Goal: Information Seeking & Learning: Find specific fact

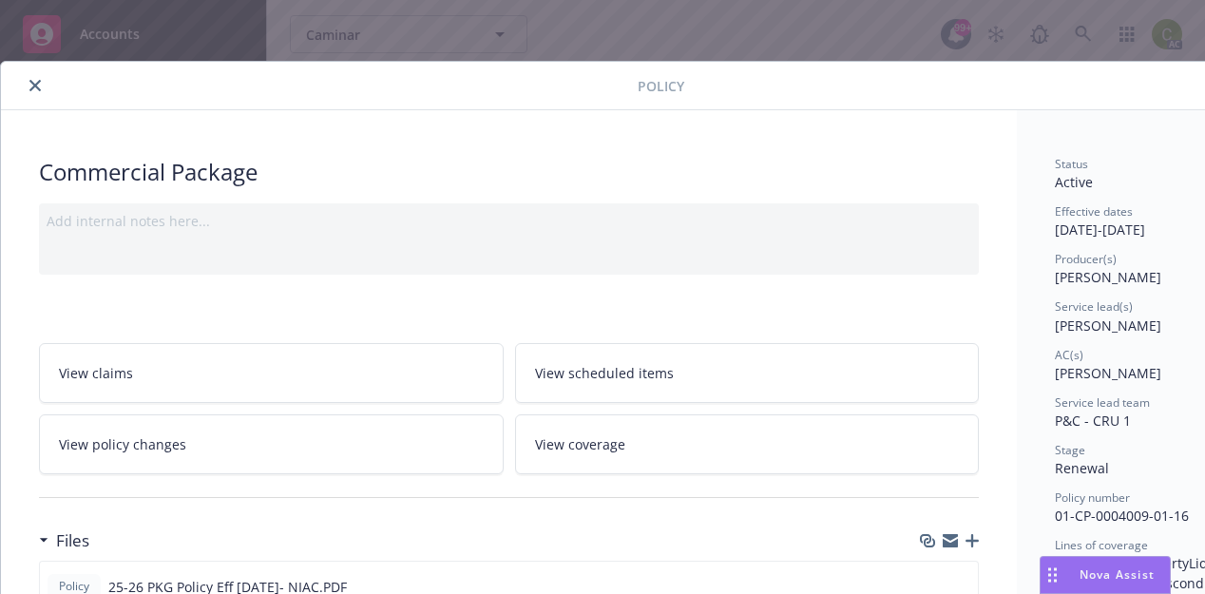
click at [37, 86] on icon "close" at bounding box center [34, 85] width 11 height 11
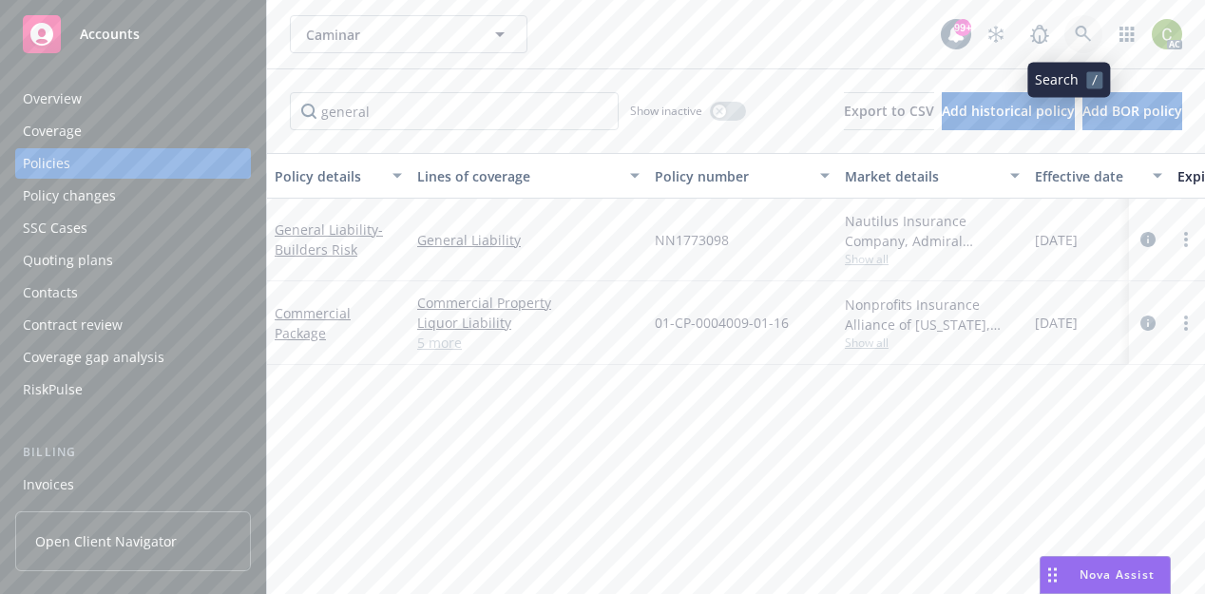
click at [1064, 35] on link at bounding box center [1083, 34] width 38 height 38
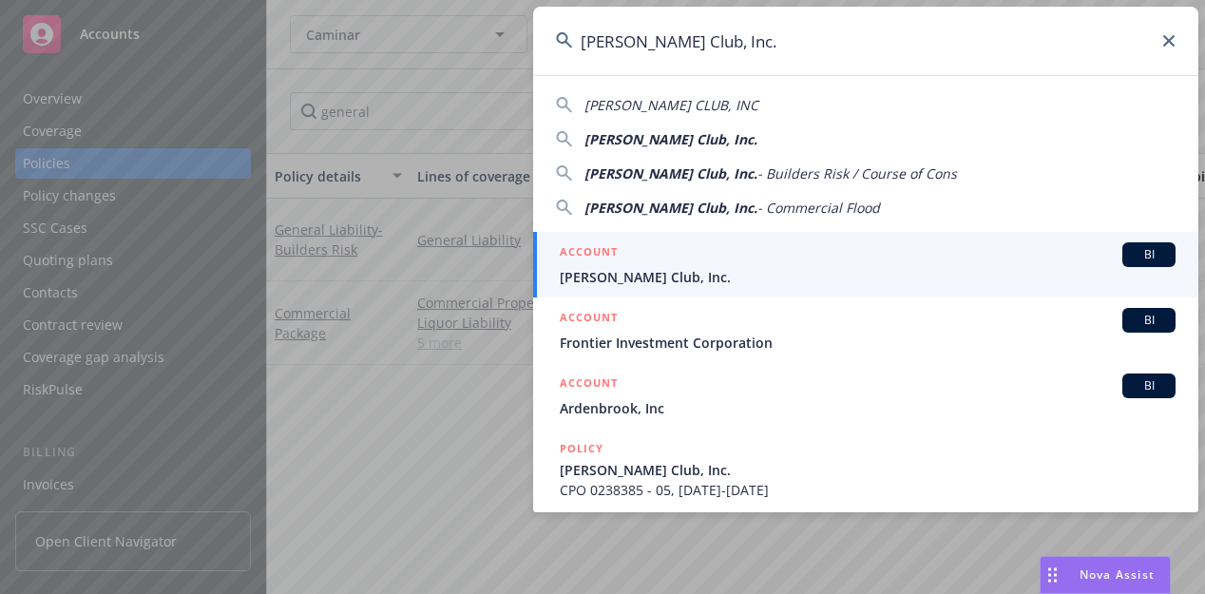
type input "[PERSON_NAME] Club, Inc."
click at [662, 279] on span "[PERSON_NAME] Club, Inc." at bounding box center [868, 277] width 616 height 20
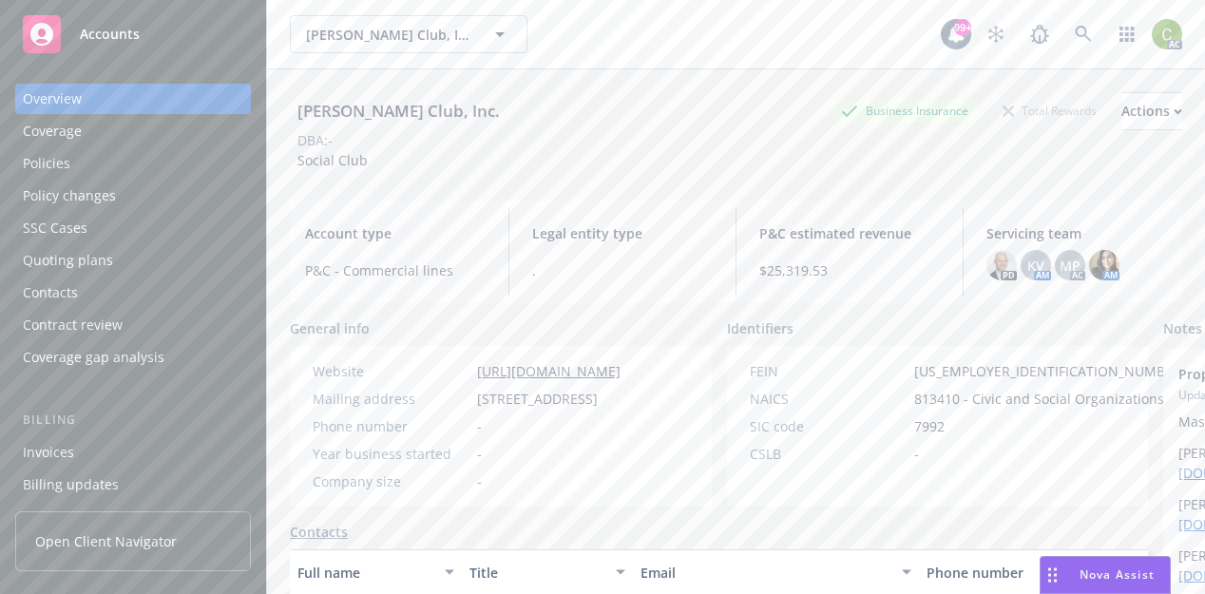
click at [25, 157] on div "Policies" at bounding box center [47, 163] width 48 height 30
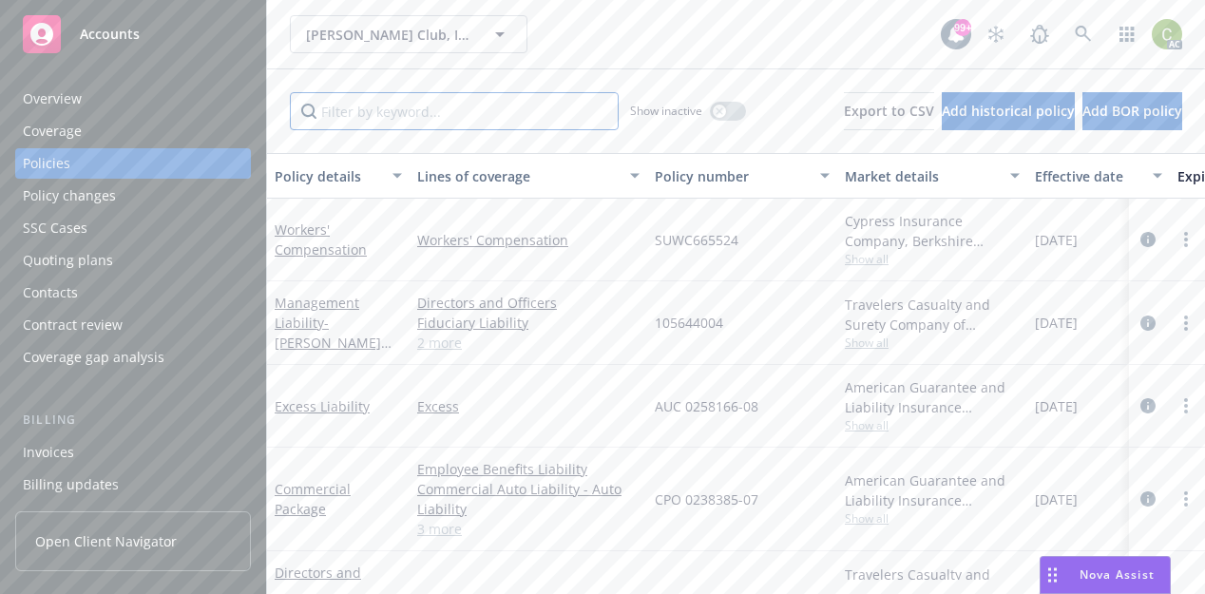
click at [445, 122] on input "Filter by keyword..." at bounding box center [454, 111] width 329 height 38
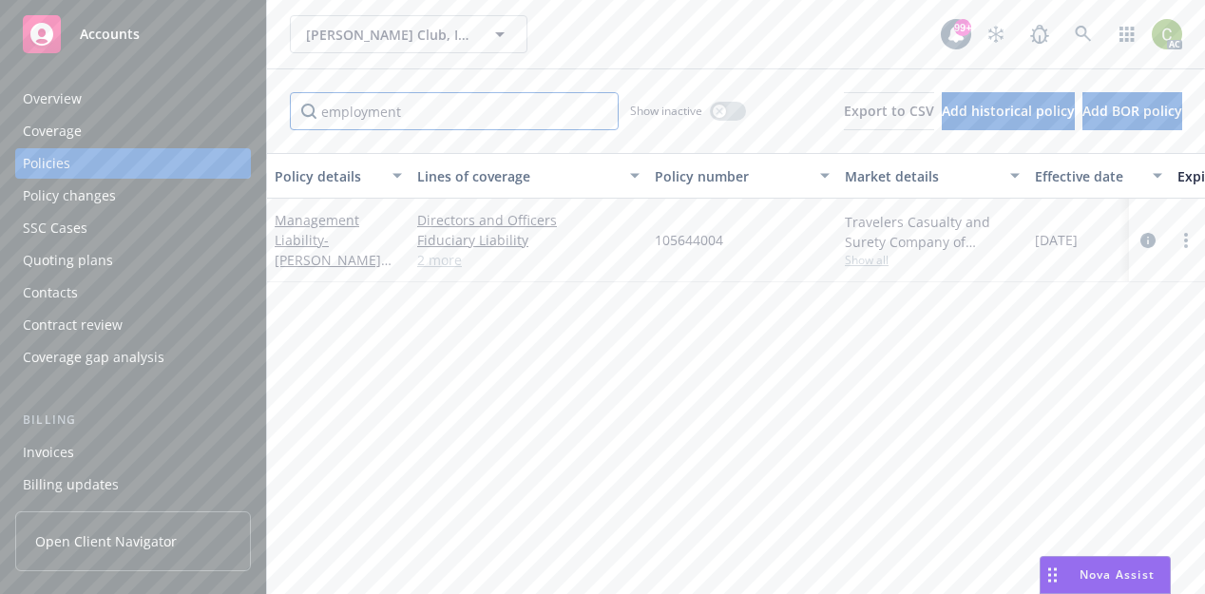
type input "employment"
drag, startPoint x: 730, startPoint y: 238, endPoint x: 646, endPoint y: 245, distance: 83.9
click at [646, 245] on div "Management Liability - [PERSON_NAME] Club MGMT Directors and Officers Fiduciary…" at bounding box center [1184, 241] width 1834 height 84
click at [664, 248] on span "105644004" at bounding box center [689, 240] width 68 height 20
click at [675, 244] on span "105644004" at bounding box center [689, 240] width 68 height 20
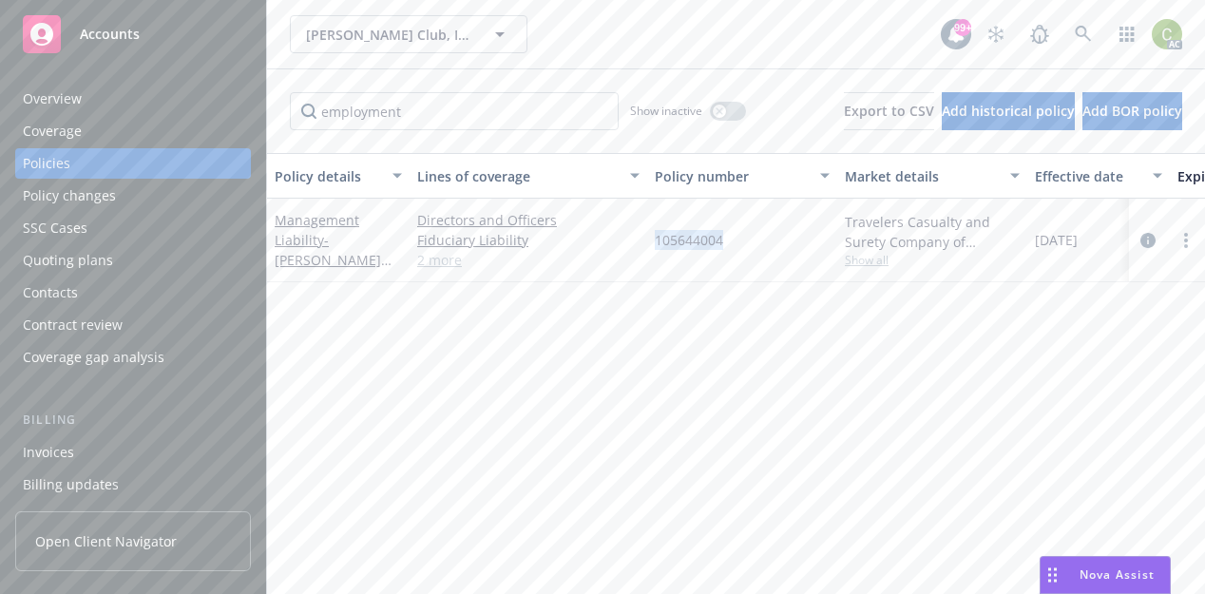
click at [676, 246] on span "105644004" at bounding box center [689, 240] width 68 height 20
copy span "105644004"
click at [336, 238] on span "- [PERSON_NAME] Club MGMT" at bounding box center [333, 260] width 117 height 58
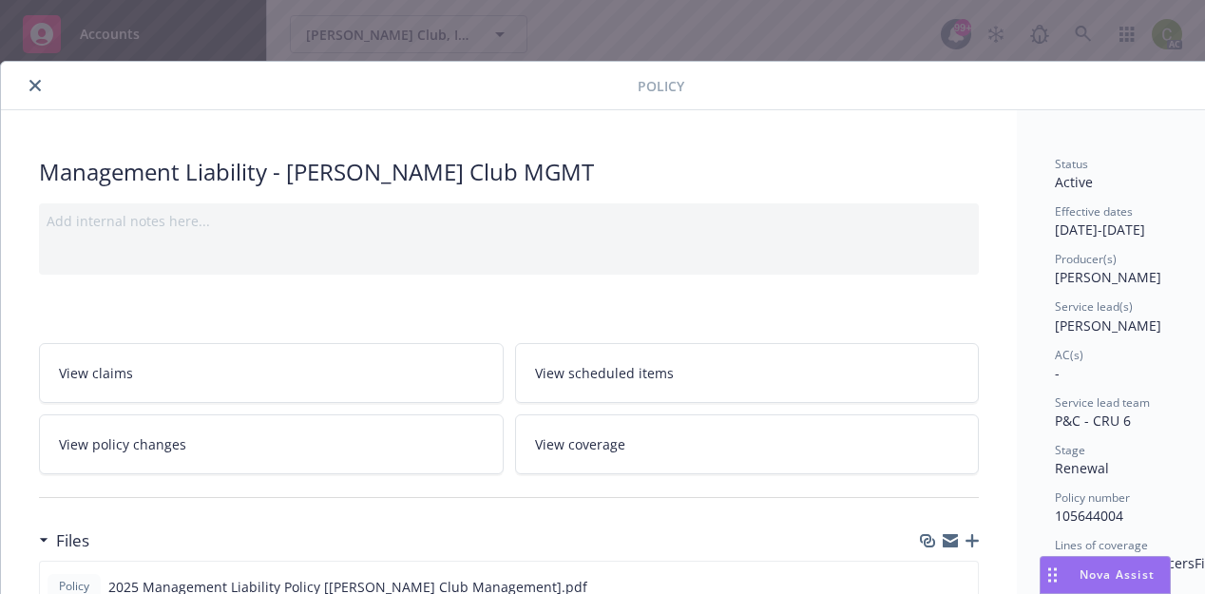
scroll to position [190, 0]
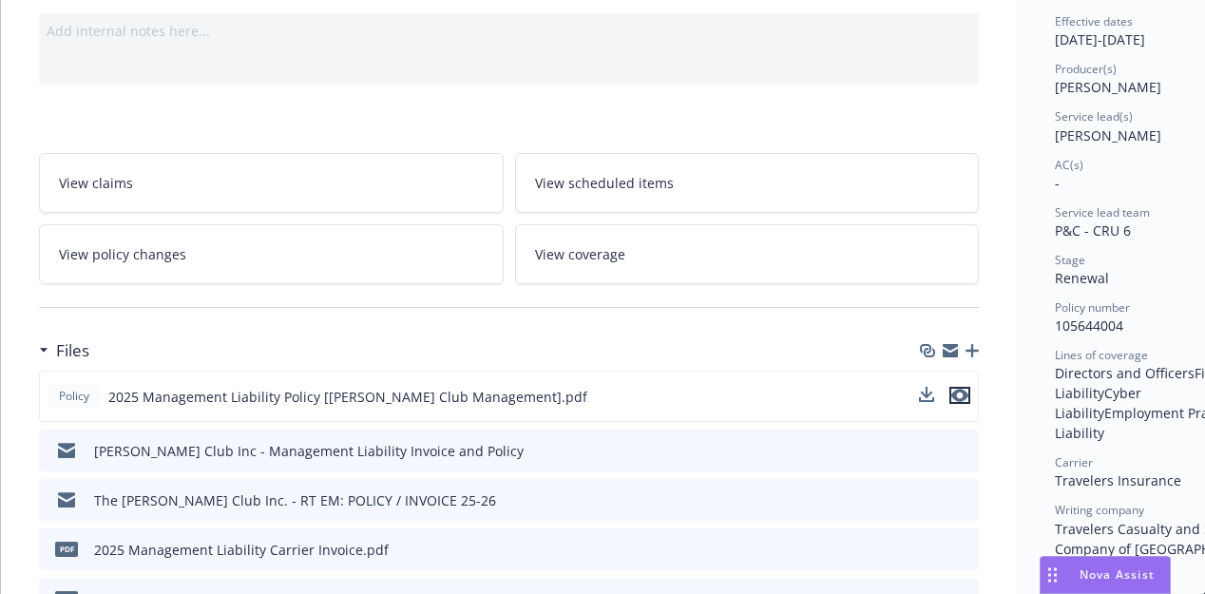
click at [967, 397] on icon "preview file" at bounding box center [959, 395] width 17 height 13
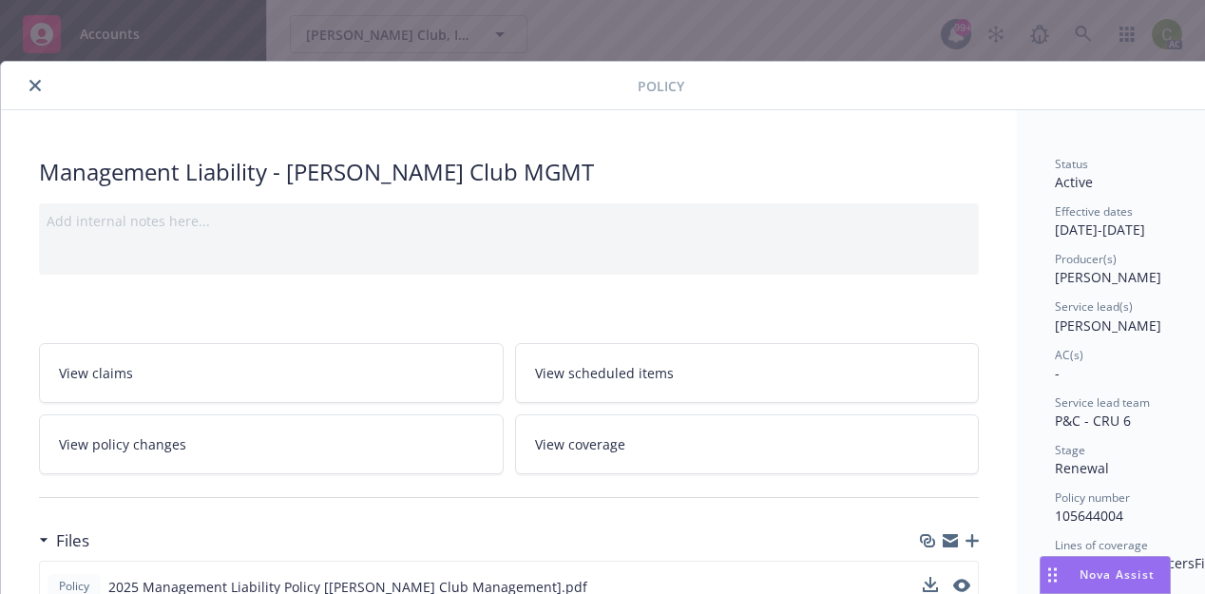
click at [35, 86] on icon "close" at bounding box center [34, 85] width 11 height 11
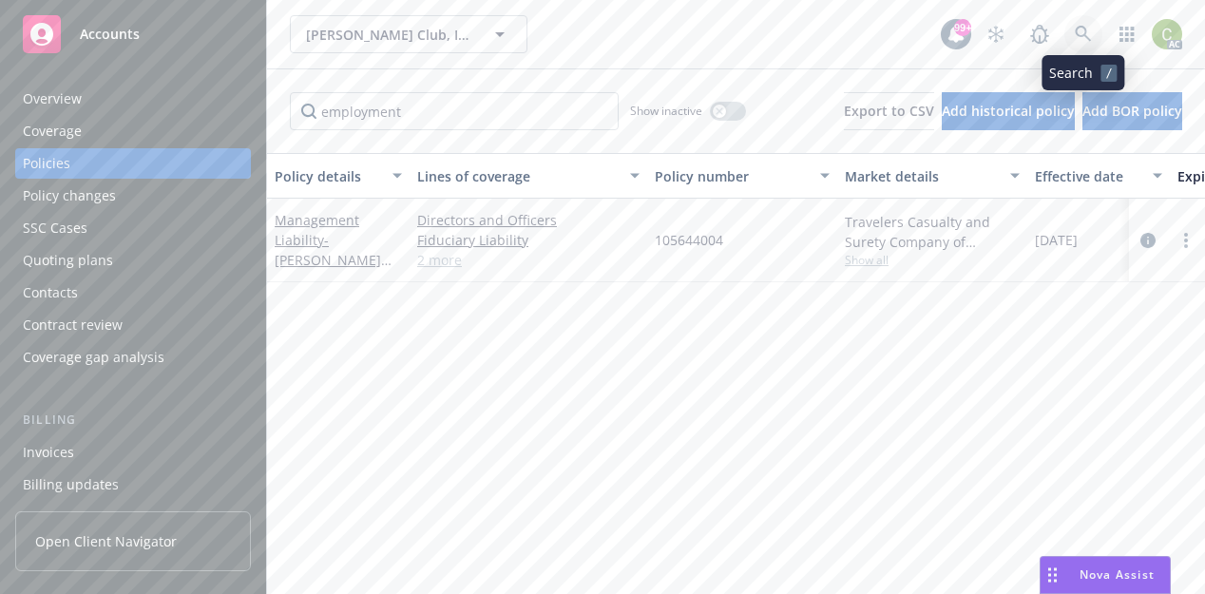
click at [1078, 39] on icon at bounding box center [1083, 34] width 17 height 17
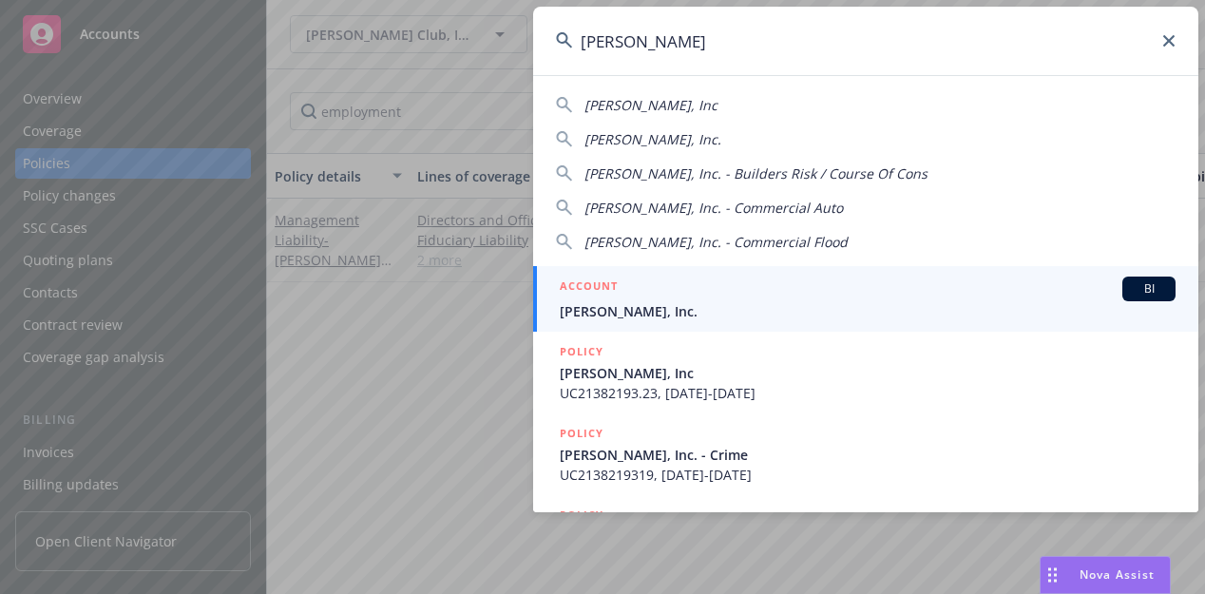
type input "[PERSON_NAME]"
click at [860, 306] on span "[PERSON_NAME], Inc." at bounding box center [868, 311] width 616 height 20
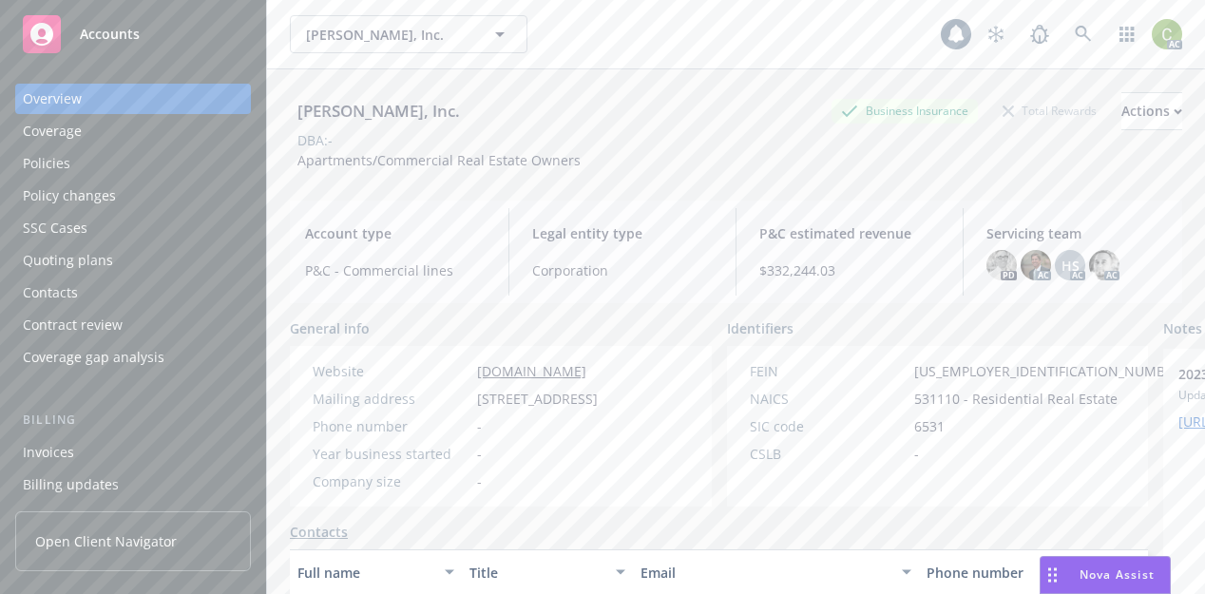
click at [97, 152] on div "Policies" at bounding box center [133, 163] width 220 height 30
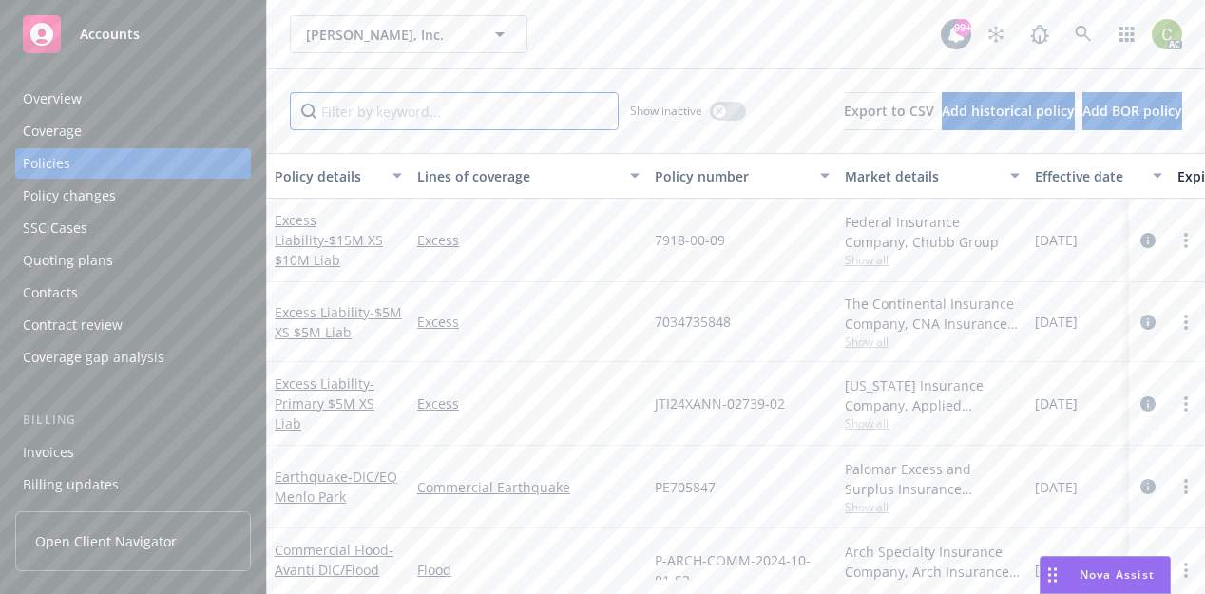
click at [457, 124] on input "Filter by keyword..." at bounding box center [454, 111] width 329 height 38
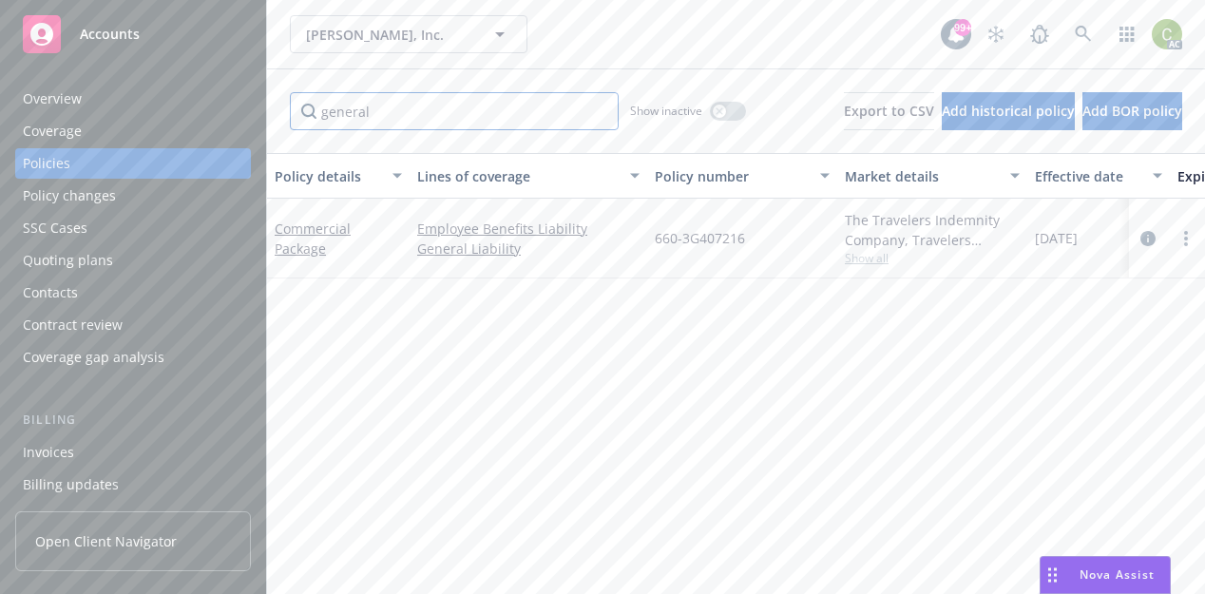
type input "general"
drag, startPoint x: 758, startPoint y: 237, endPoint x: 657, endPoint y: 234, distance: 100.7
click at [653, 233] on div "660-3G407216" at bounding box center [742, 239] width 190 height 80
copy span "660-3G407216"
click at [713, 106] on div "button" at bounding box center [719, 111] width 13 height 13
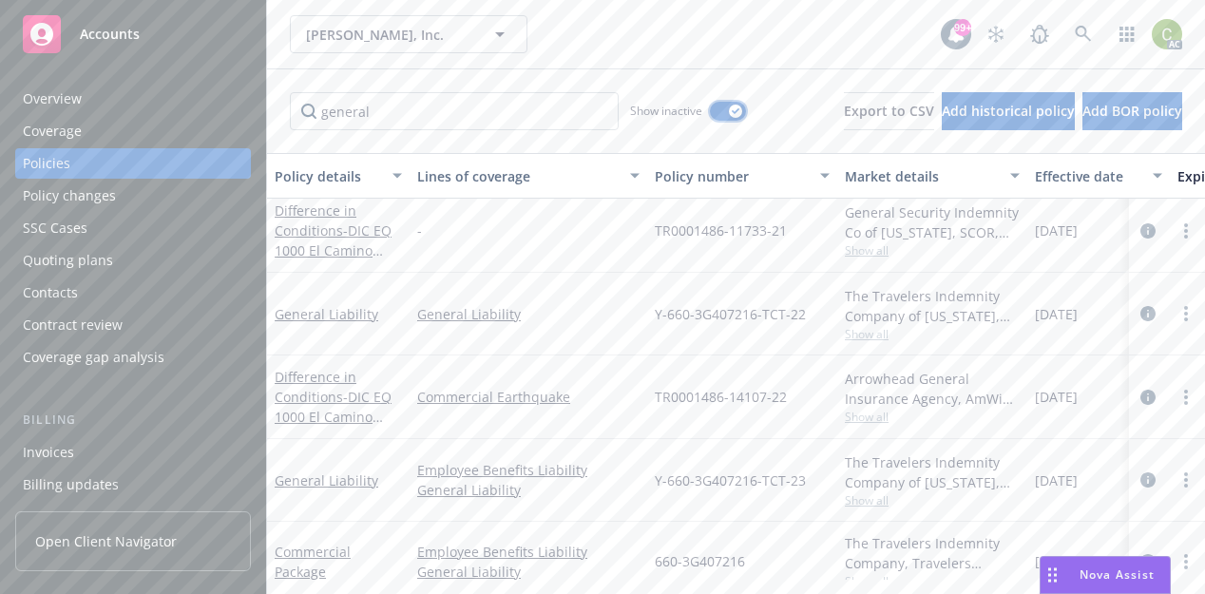
scroll to position [429, 0]
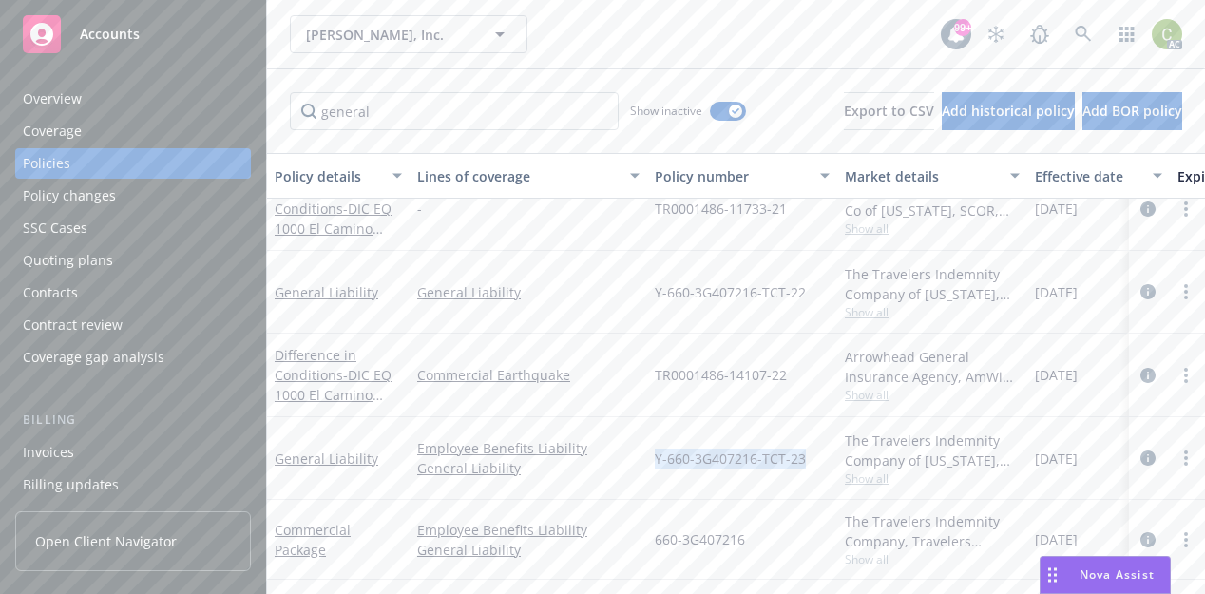
drag, startPoint x: 657, startPoint y: 441, endPoint x: 803, endPoint y: 444, distance: 146.3
click at [803, 444] on div "Y-660-3G407216-TCT-23" at bounding box center [742, 458] width 190 height 83
copy span "Y-660-3G407216-TCT-23"
